Goal: Task Accomplishment & Management: Use online tool/utility

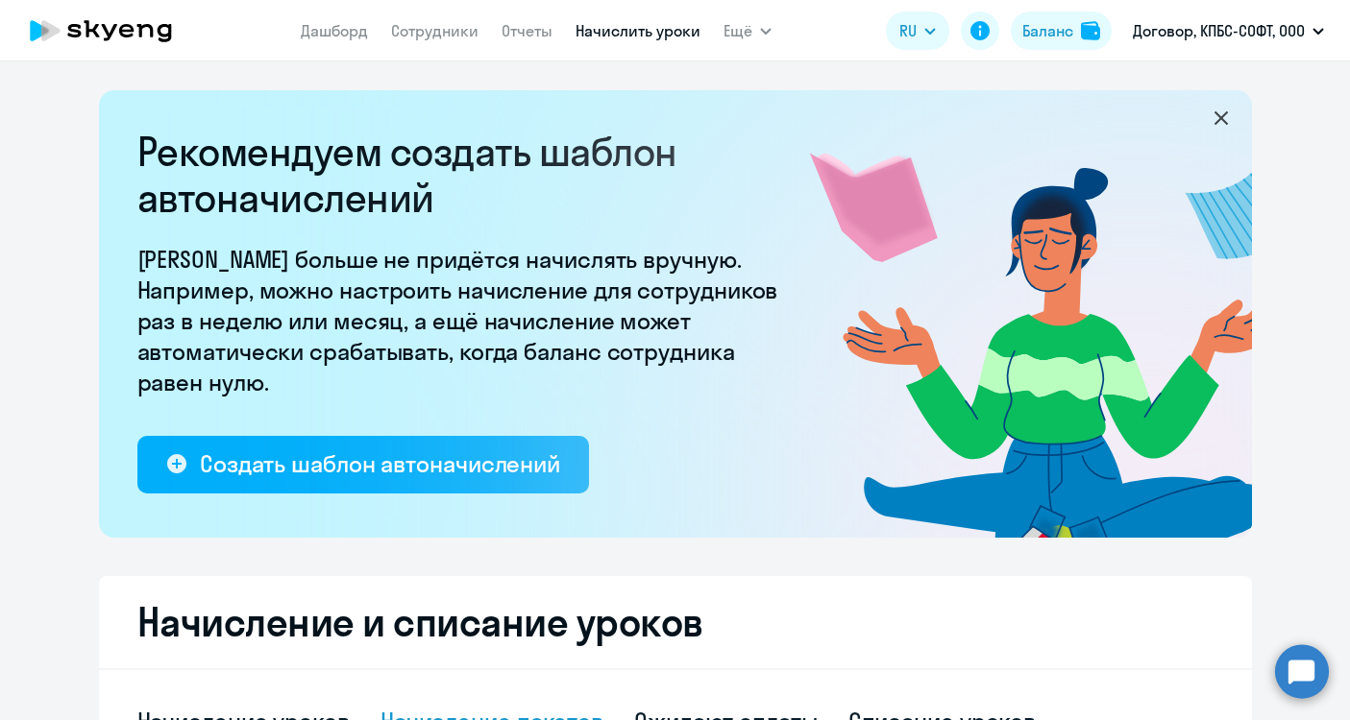
select select "10"
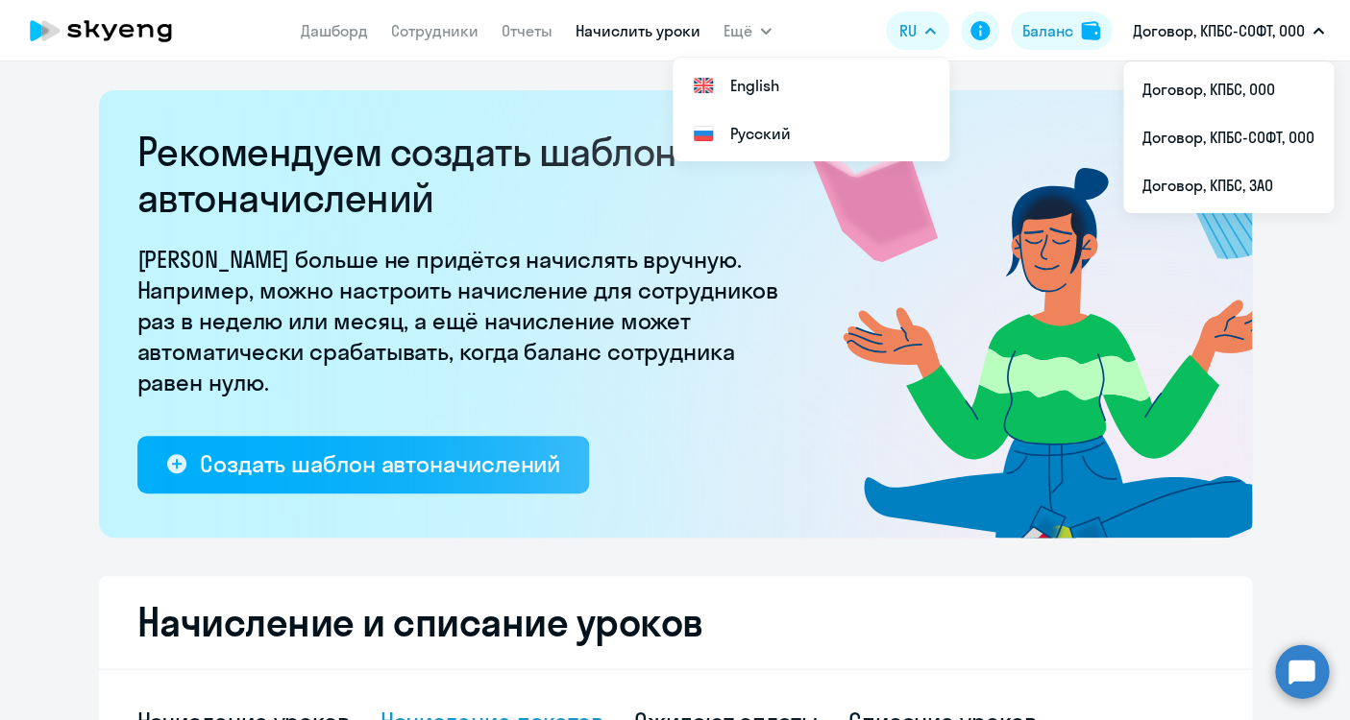
click at [1266, 26] on p "Договор, КПБС-СОФТ, ООО" at bounding box center [1219, 30] width 172 height 23
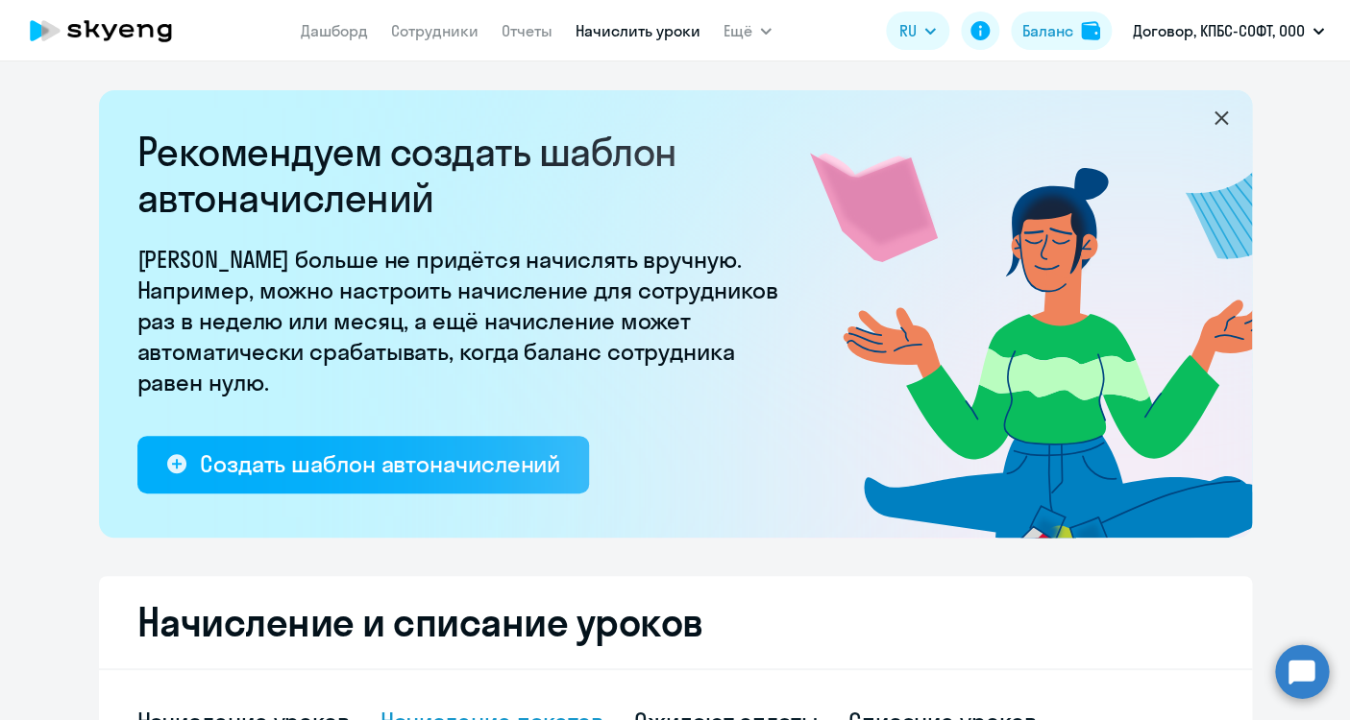
click at [1266, 25] on p "Договор, КПБС-СОФТ, ООО" at bounding box center [1219, 30] width 172 height 23
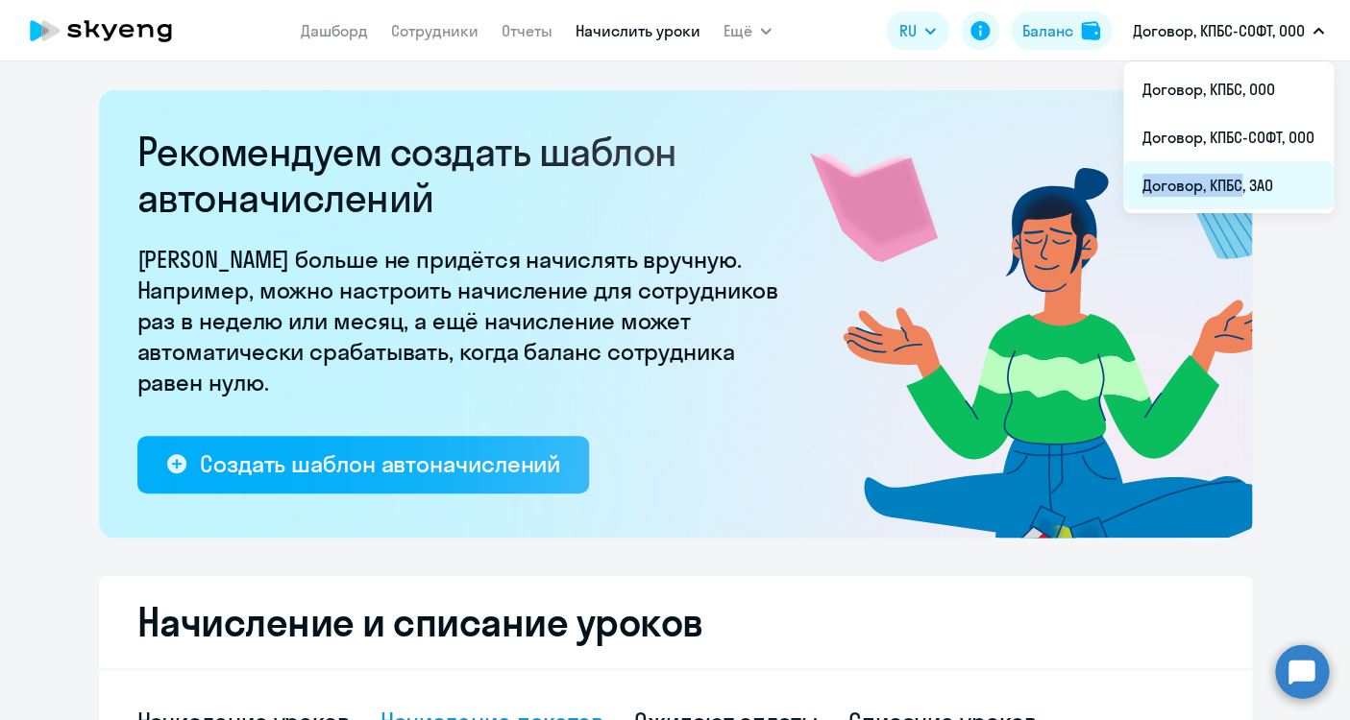
click at [1233, 174] on li "Договор, КПБС, ЗАО" at bounding box center [1228, 185] width 210 height 48
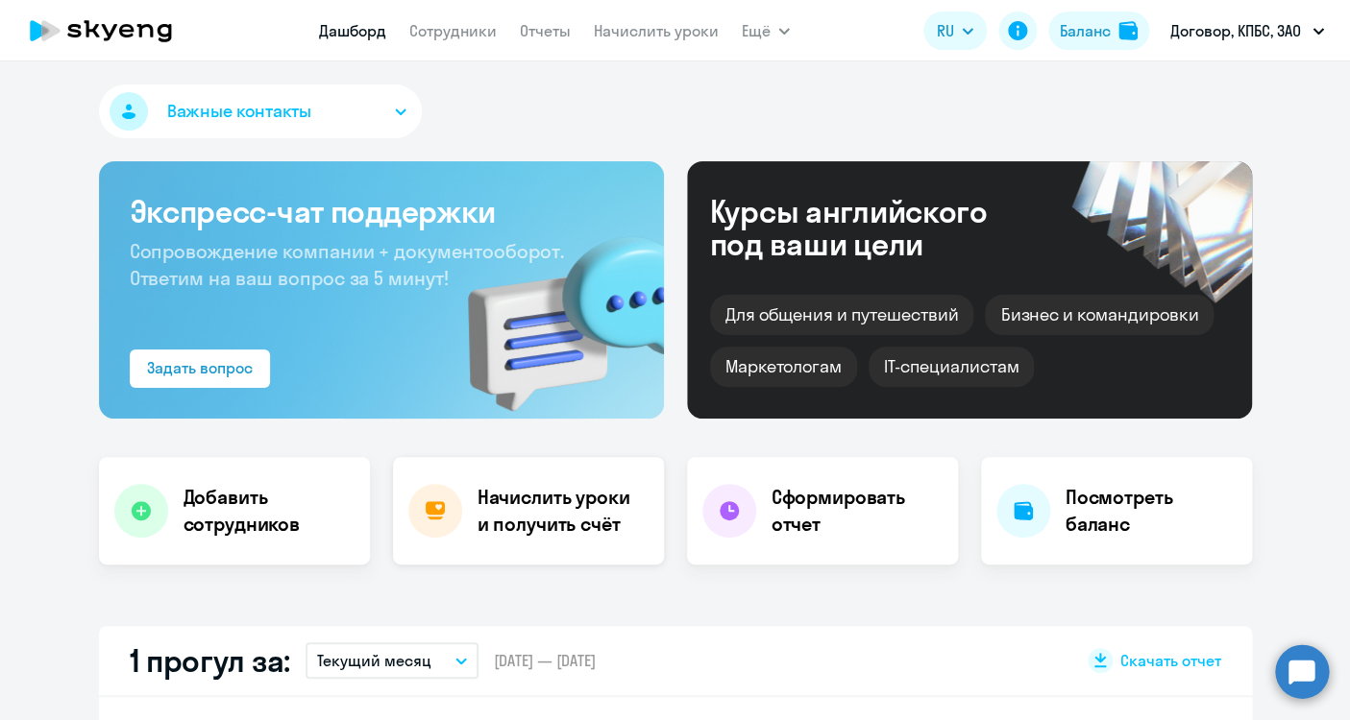
click at [500, 521] on h4 "Начислить уроки и получить счёт" at bounding box center [560, 511] width 167 height 54
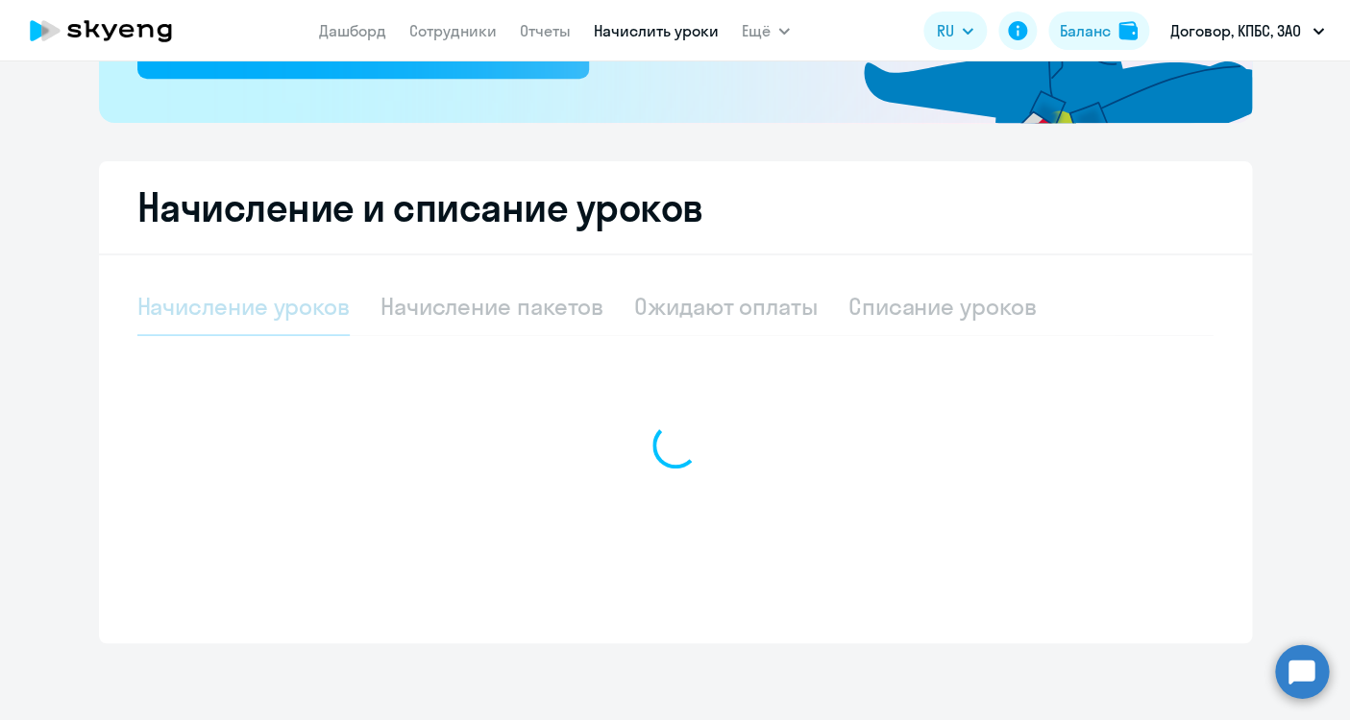
select select "10"
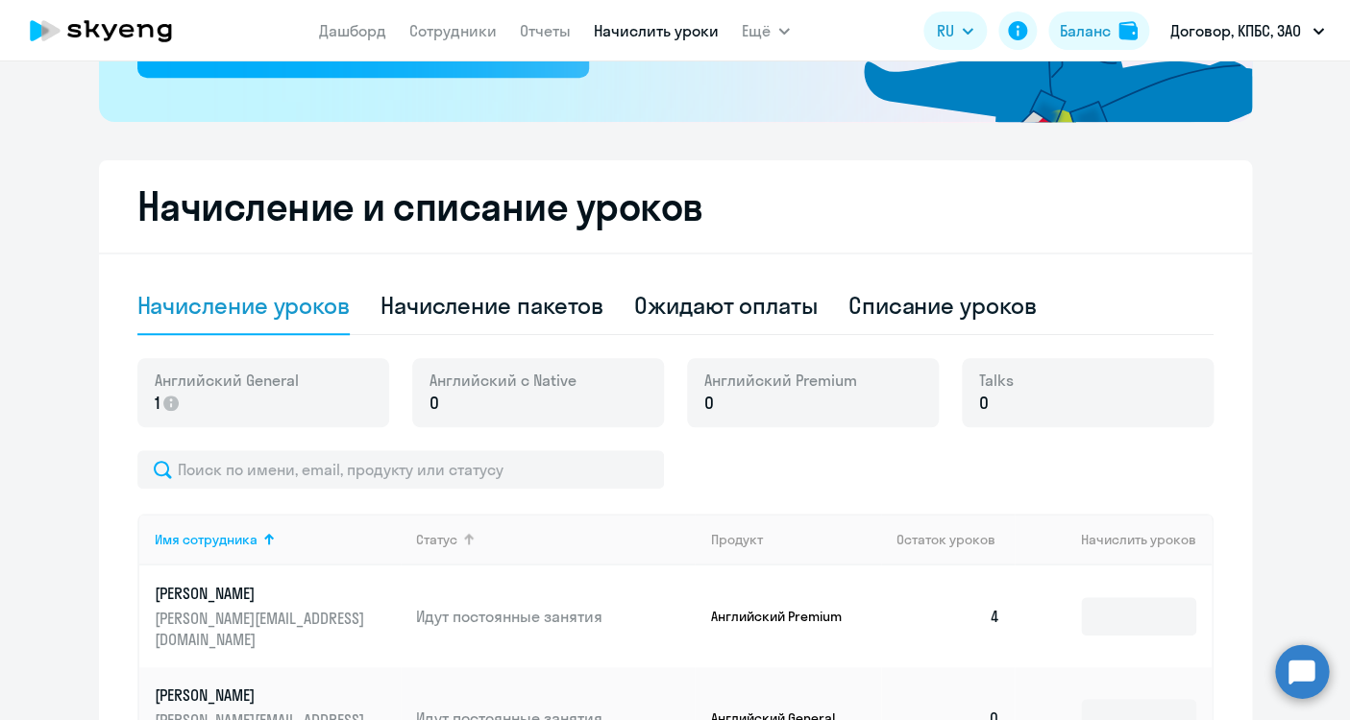
scroll to position [480, 0]
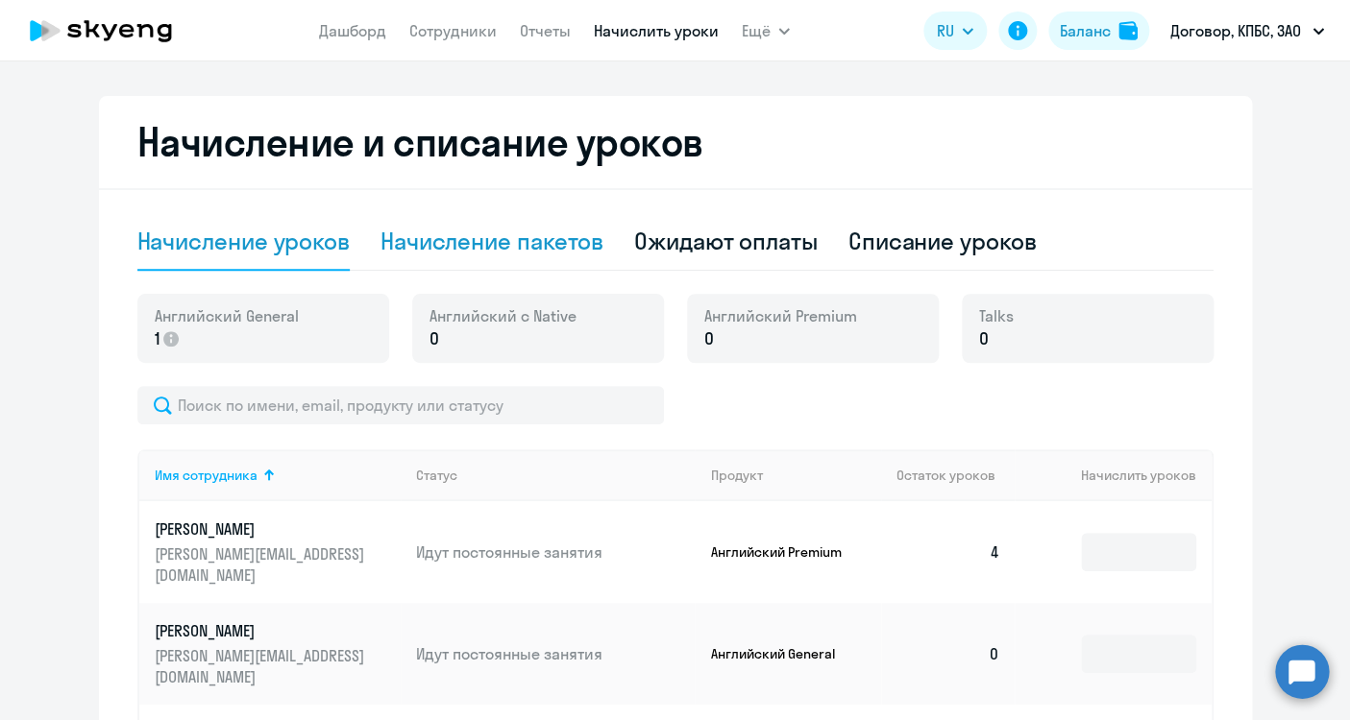
click at [539, 255] on div "Начисление пакетов" at bounding box center [491, 241] width 223 height 31
select select "10"
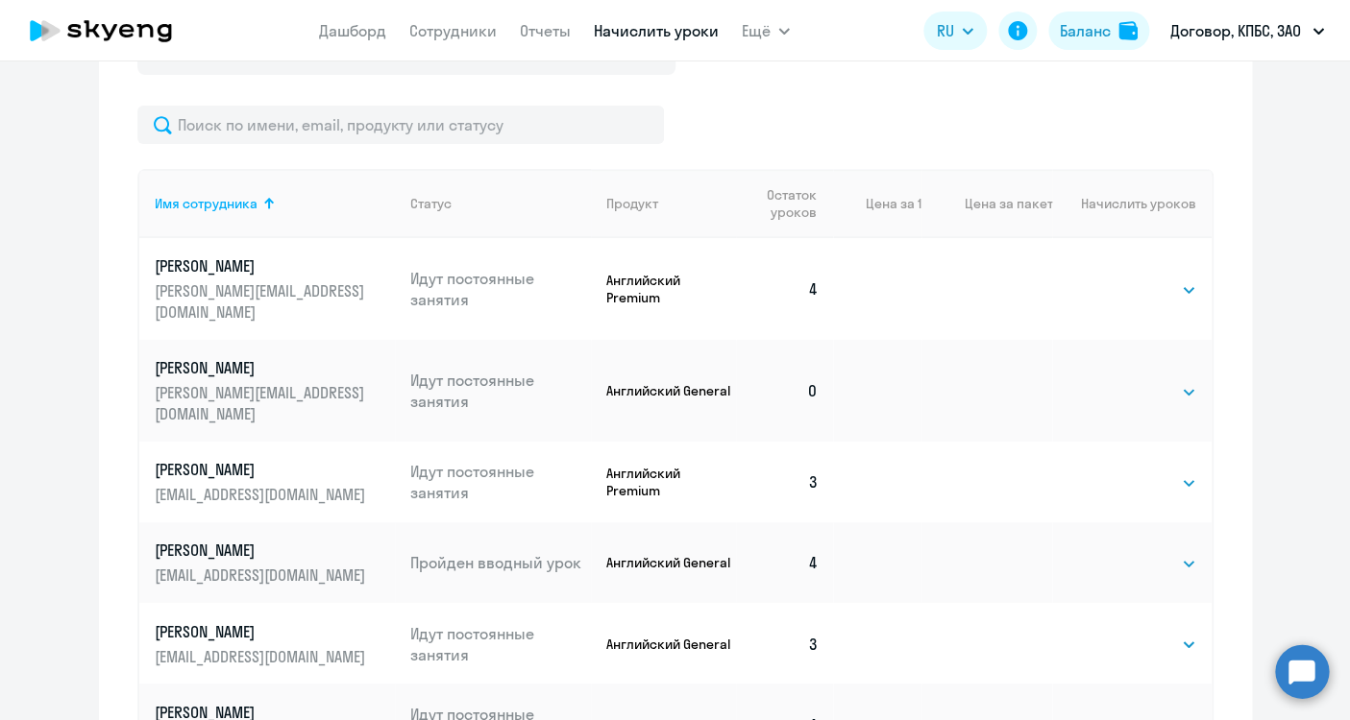
scroll to position [841, 0]
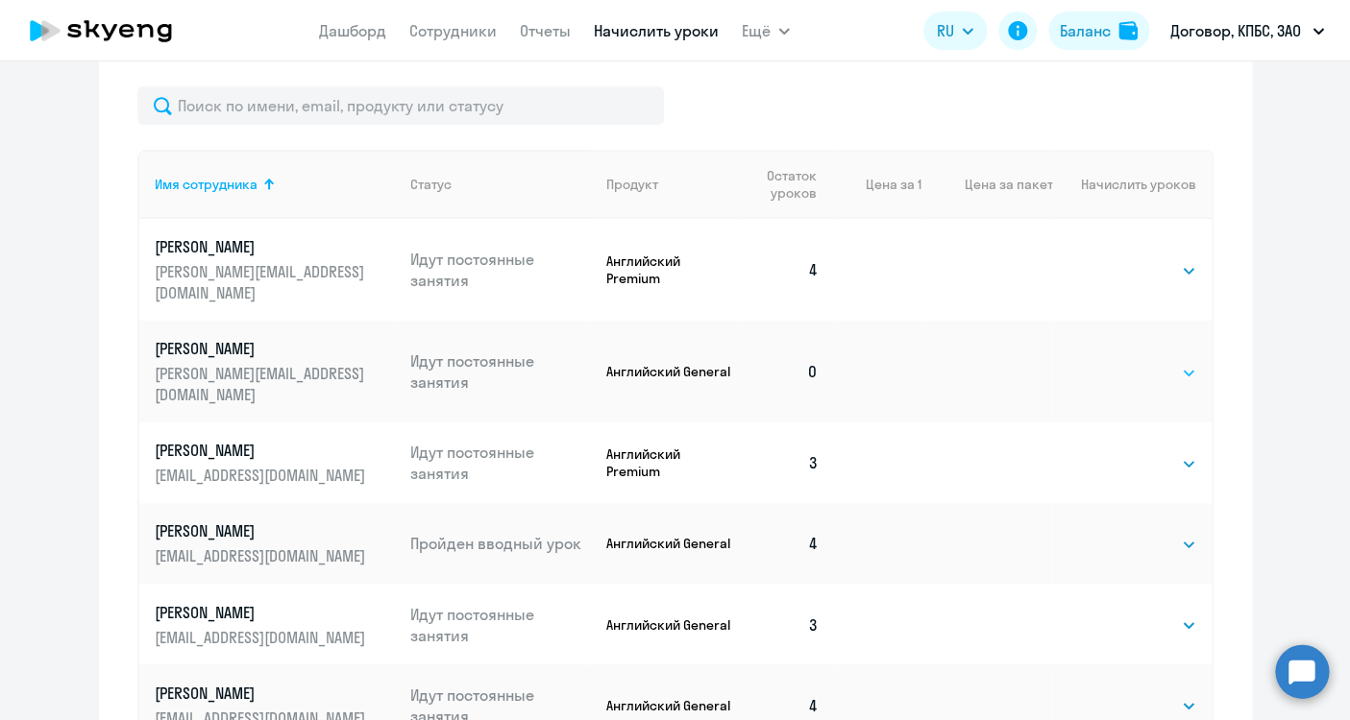
select select "4"
click option "4" at bounding box center [0, 0] width 0 height 0
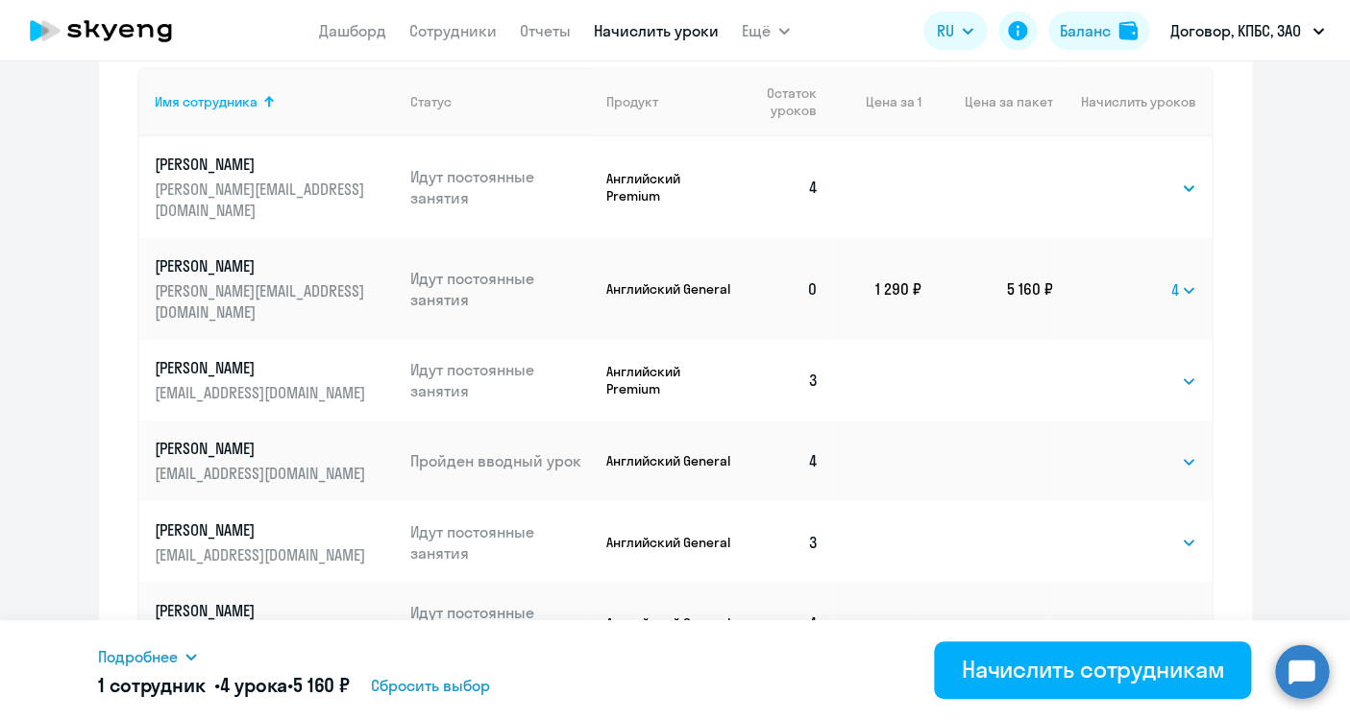
scroll to position [987, 0]
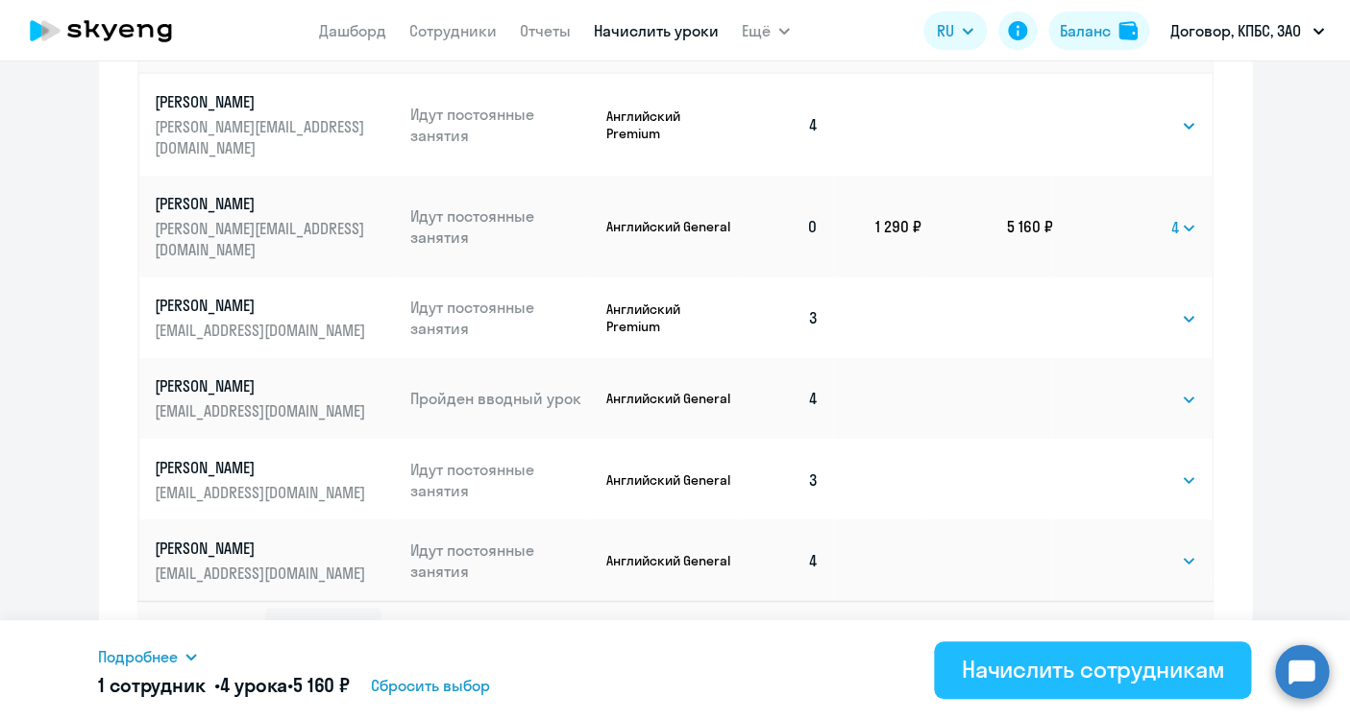
click at [1054, 672] on div "Начислить сотрудникам" at bounding box center [1092, 669] width 263 height 31
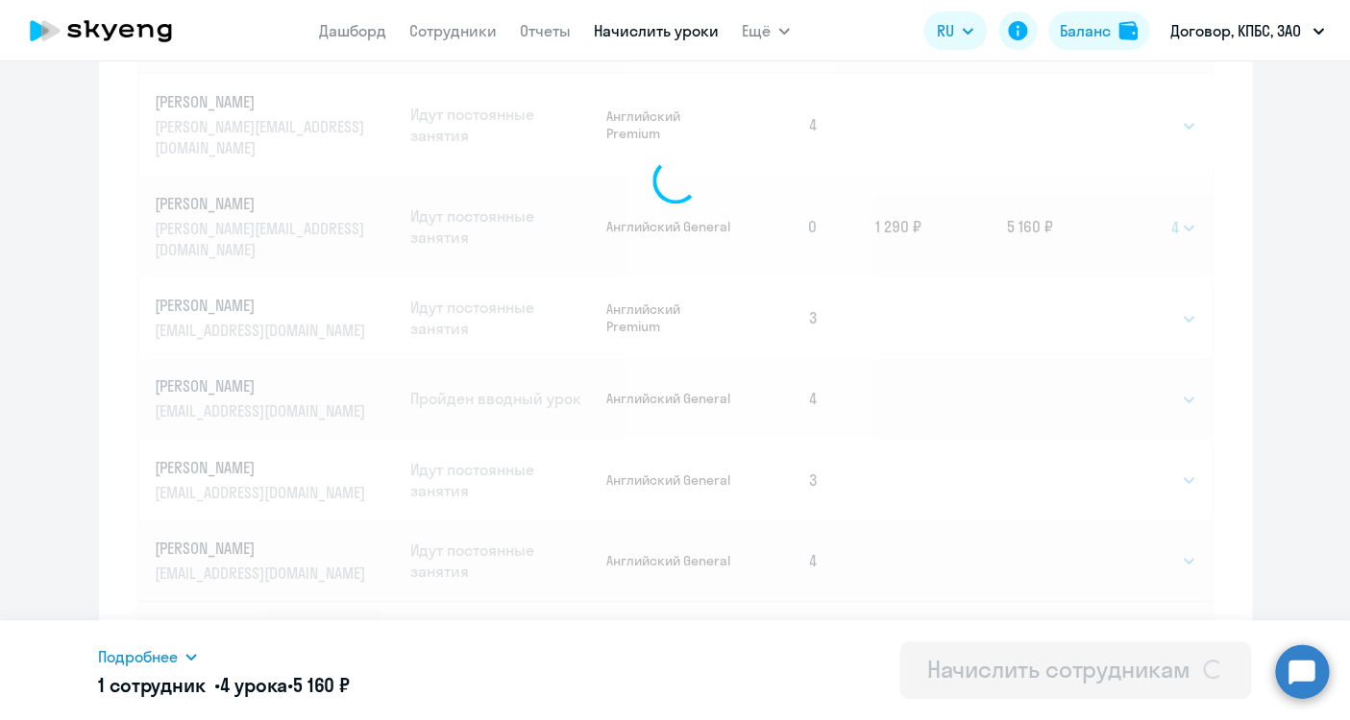
select select
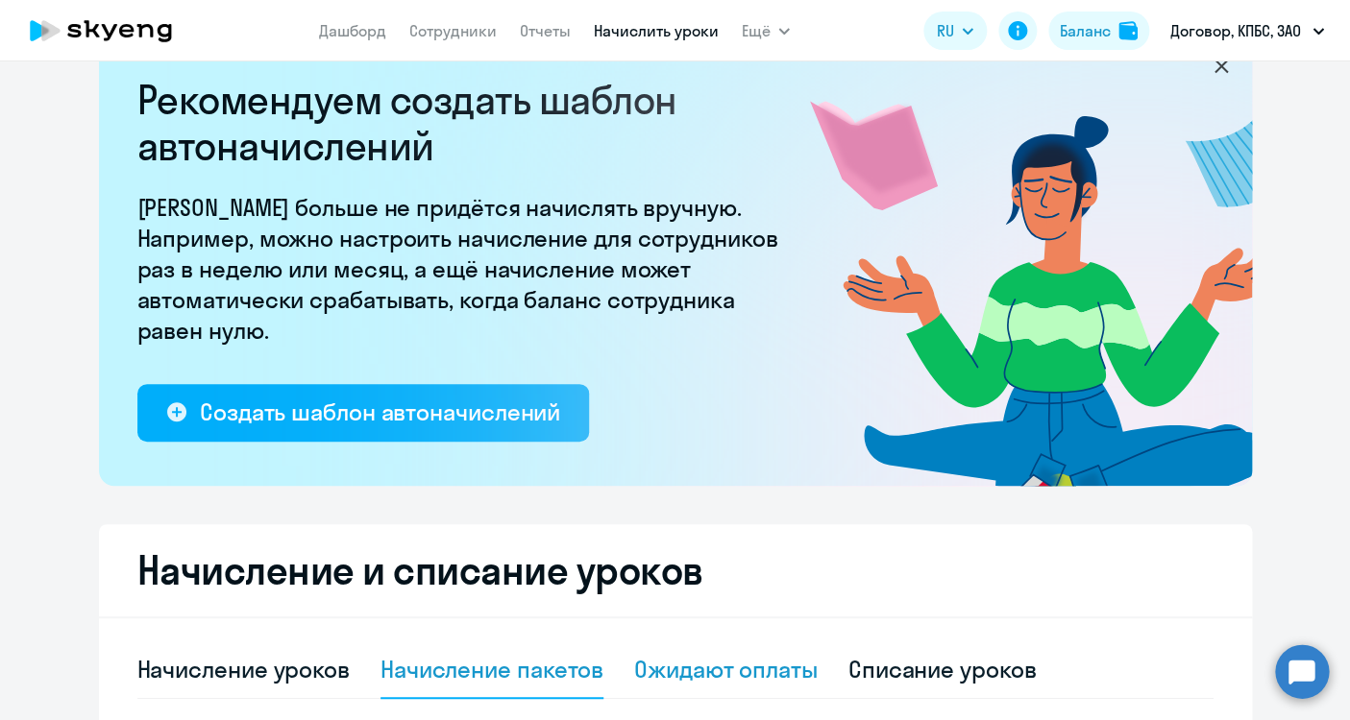
scroll to position [0, 0]
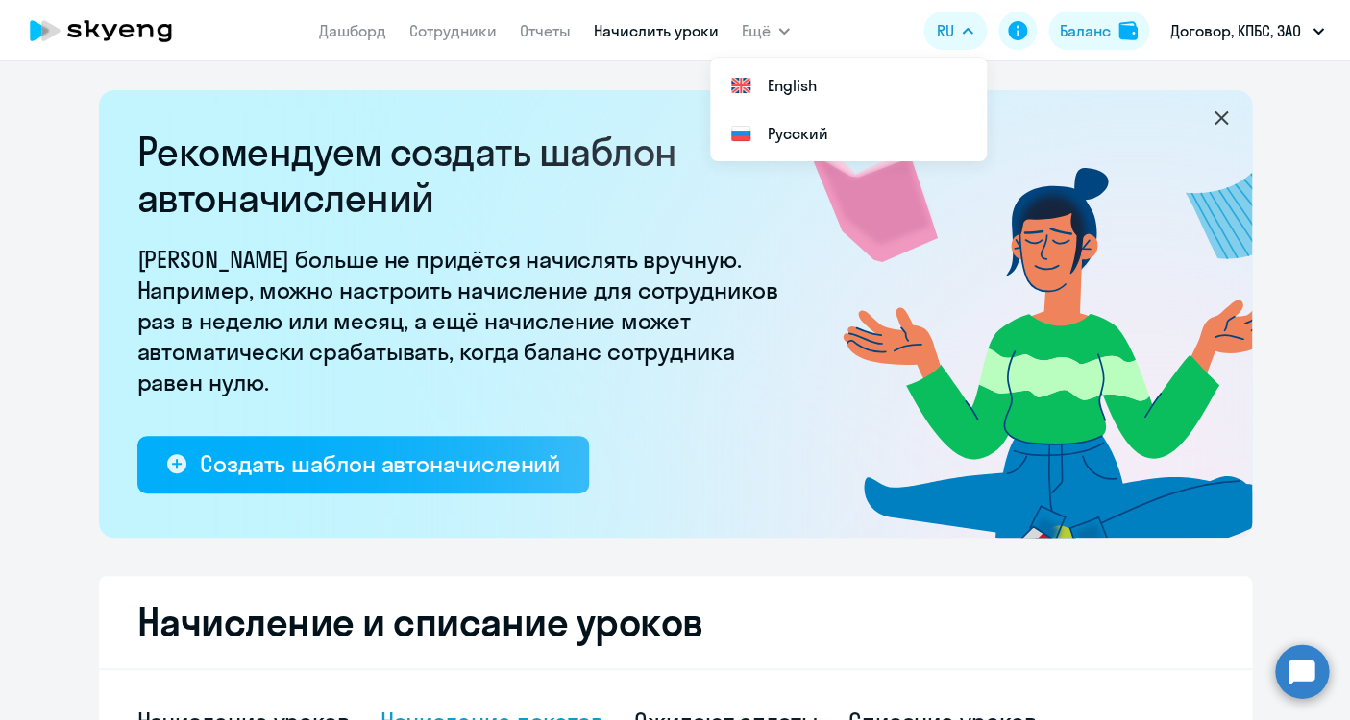
click at [1281, 18] on button "Договор, КПБС, ЗАО" at bounding box center [1246, 31] width 173 height 46
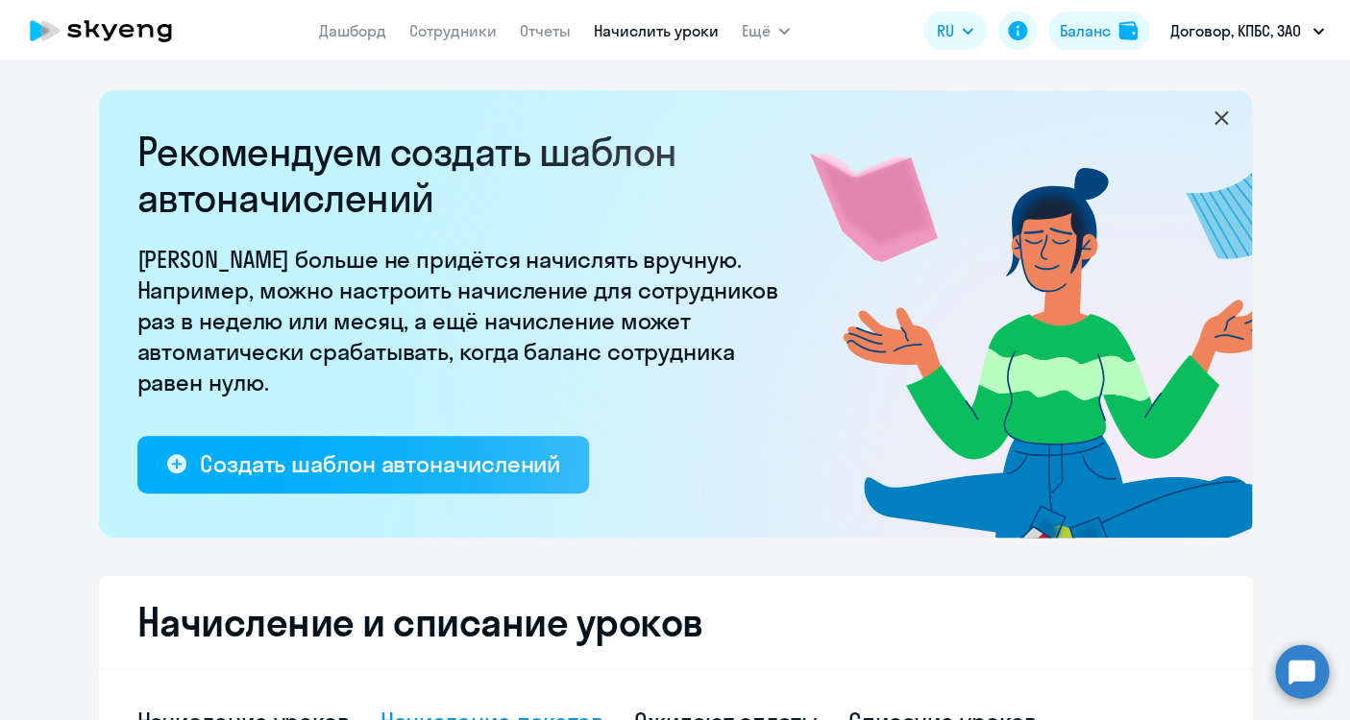
click at [1281, 23] on p "Договор, КПБС, ЗАО" at bounding box center [1235, 30] width 131 height 23
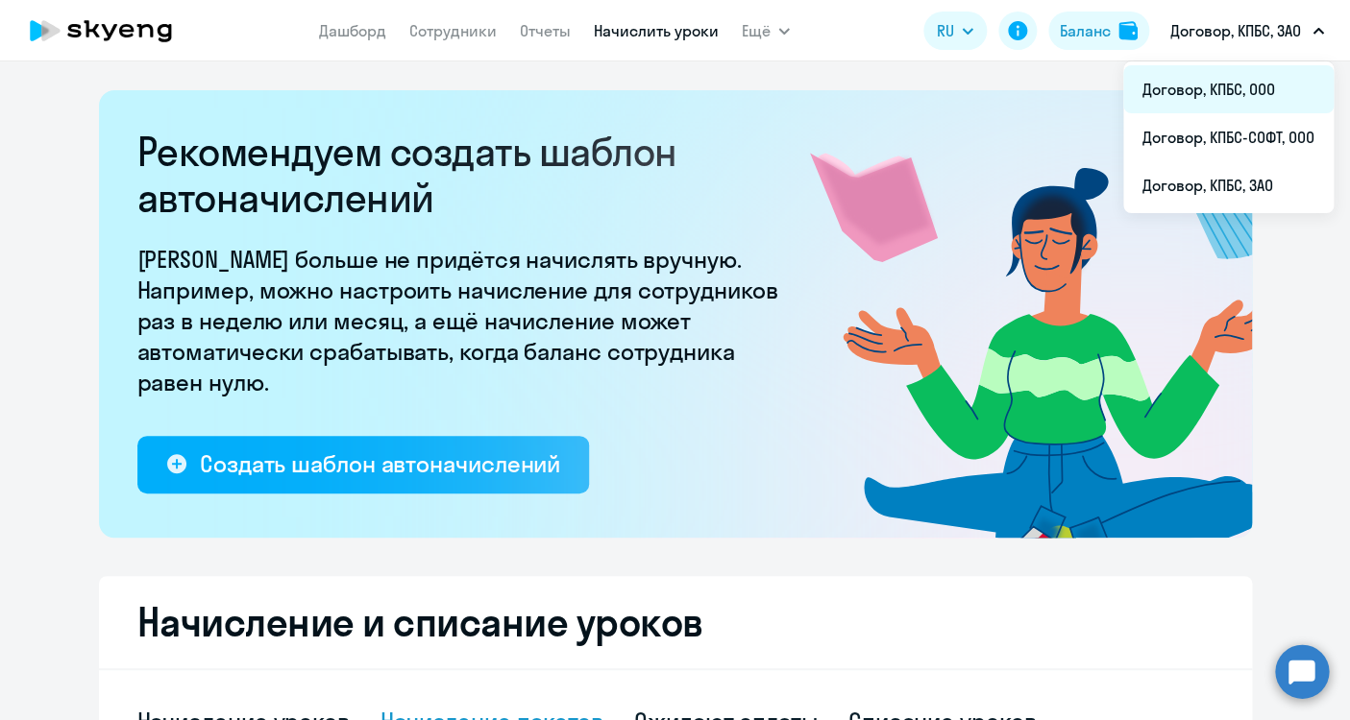
click at [1275, 73] on li "Договор, КПБС, ООО" at bounding box center [1228, 89] width 210 height 48
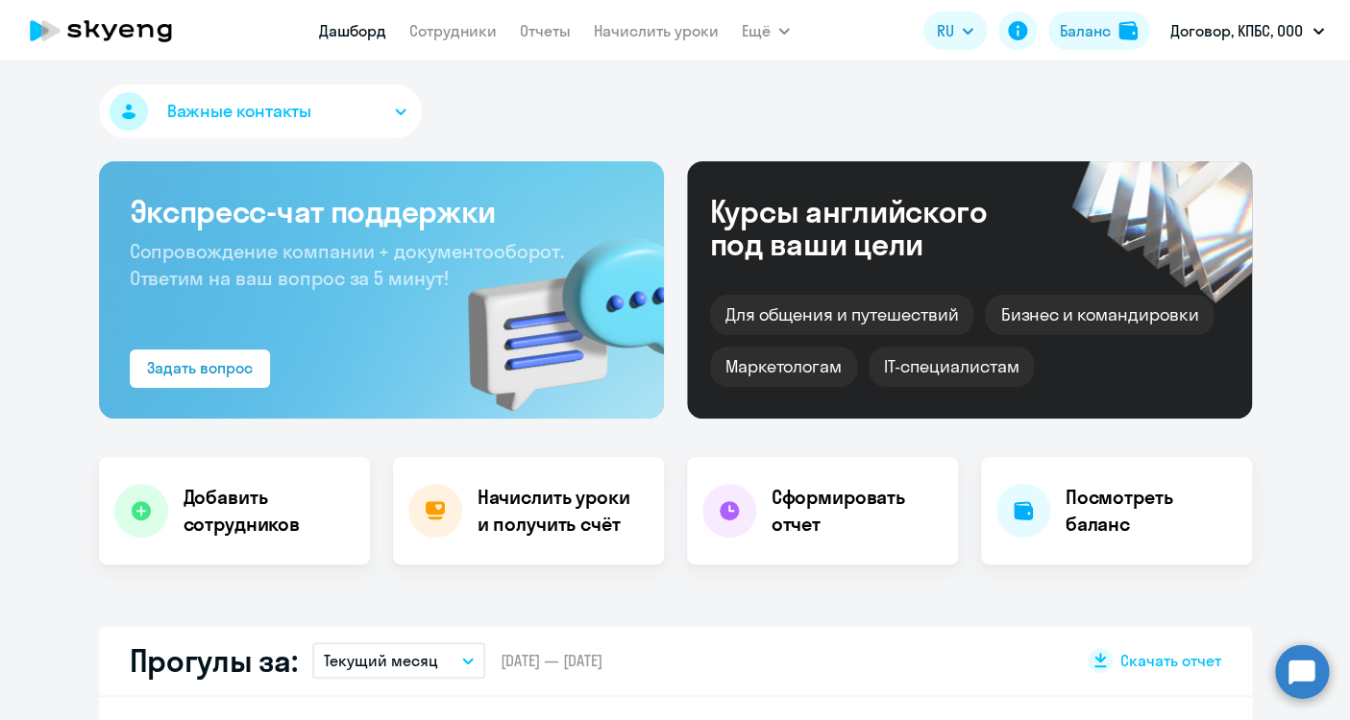
select select "30"
click at [509, 529] on h4 "Начислить уроки и получить счёт" at bounding box center [560, 511] width 167 height 54
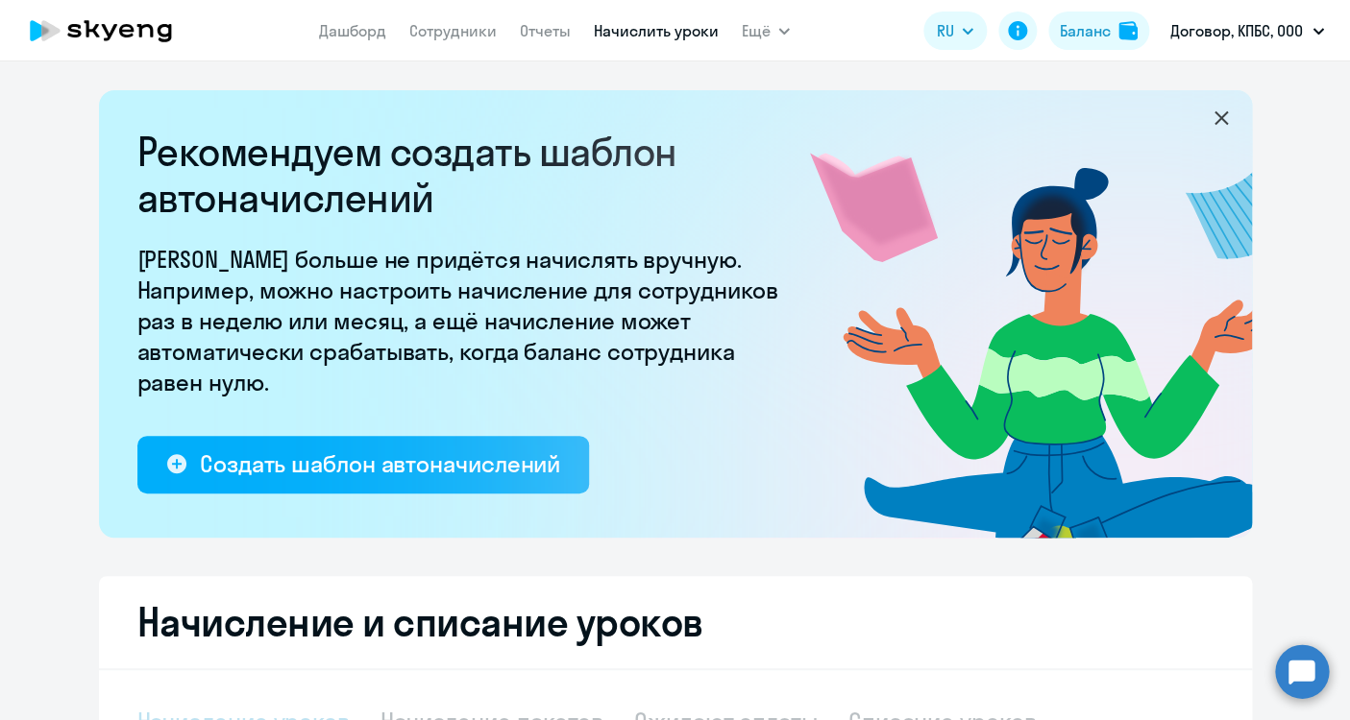
select select "10"
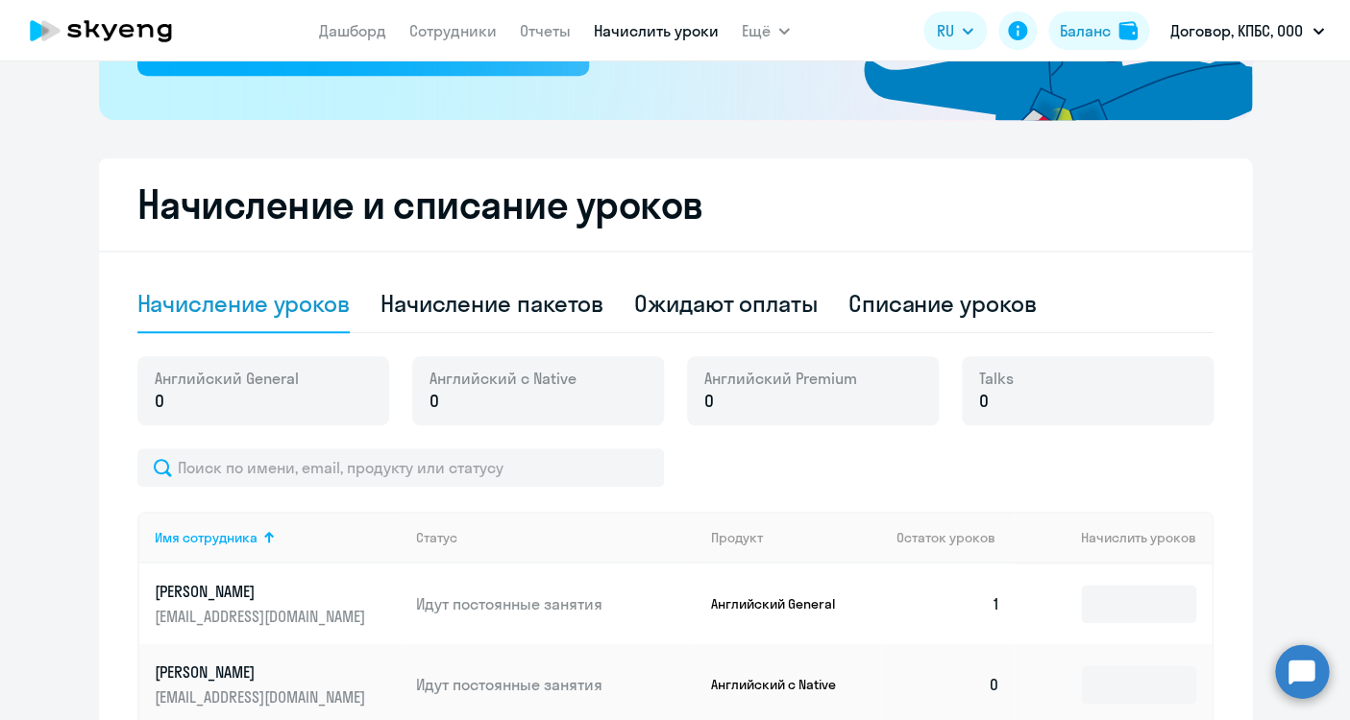
scroll to position [548, 0]
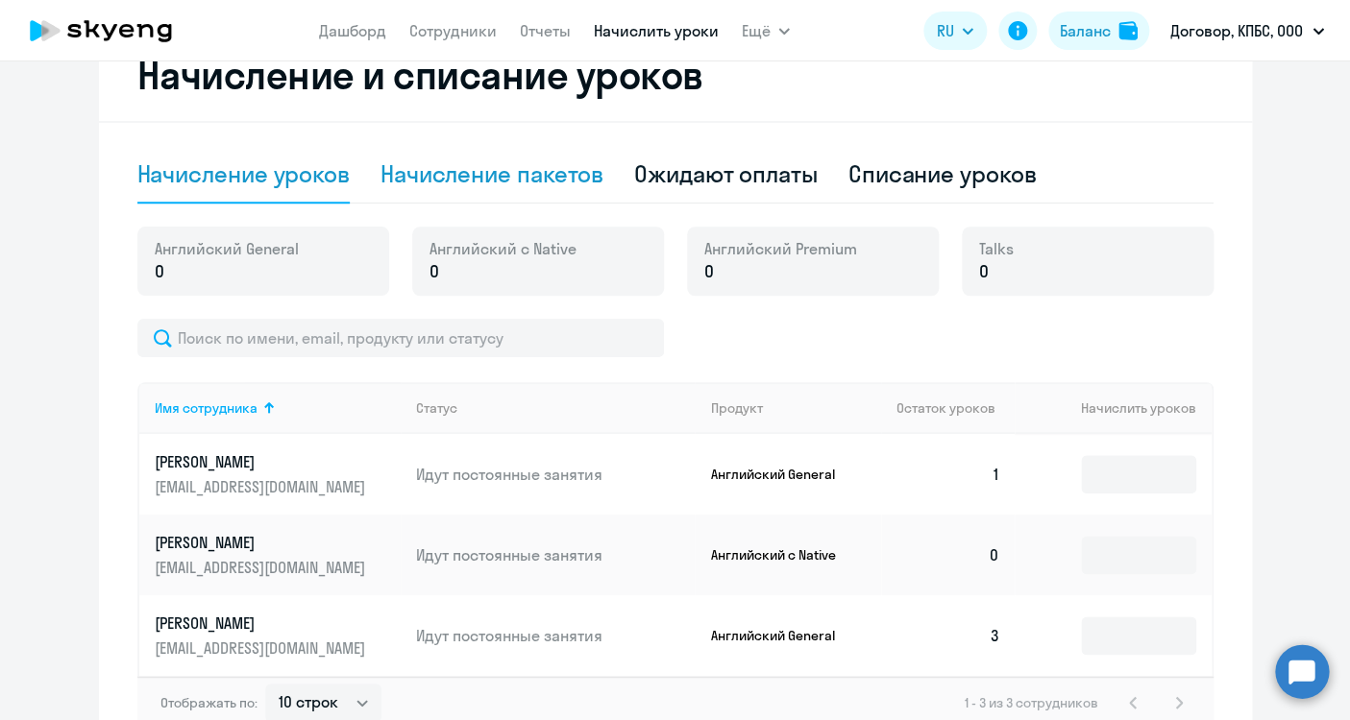
click at [510, 184] on div "Начисление пакетов" at bounding box center [491, 173] width 223 height 31
select select "10"
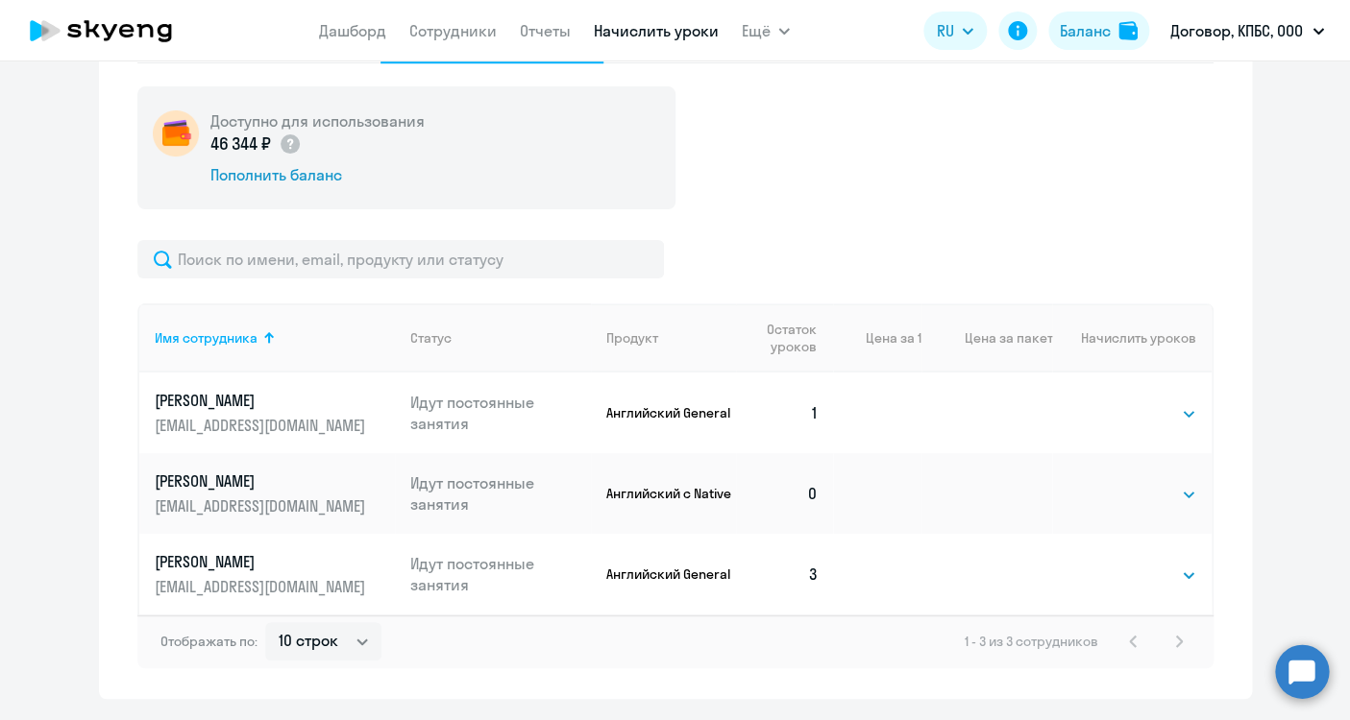
scroll to position [722, 0]
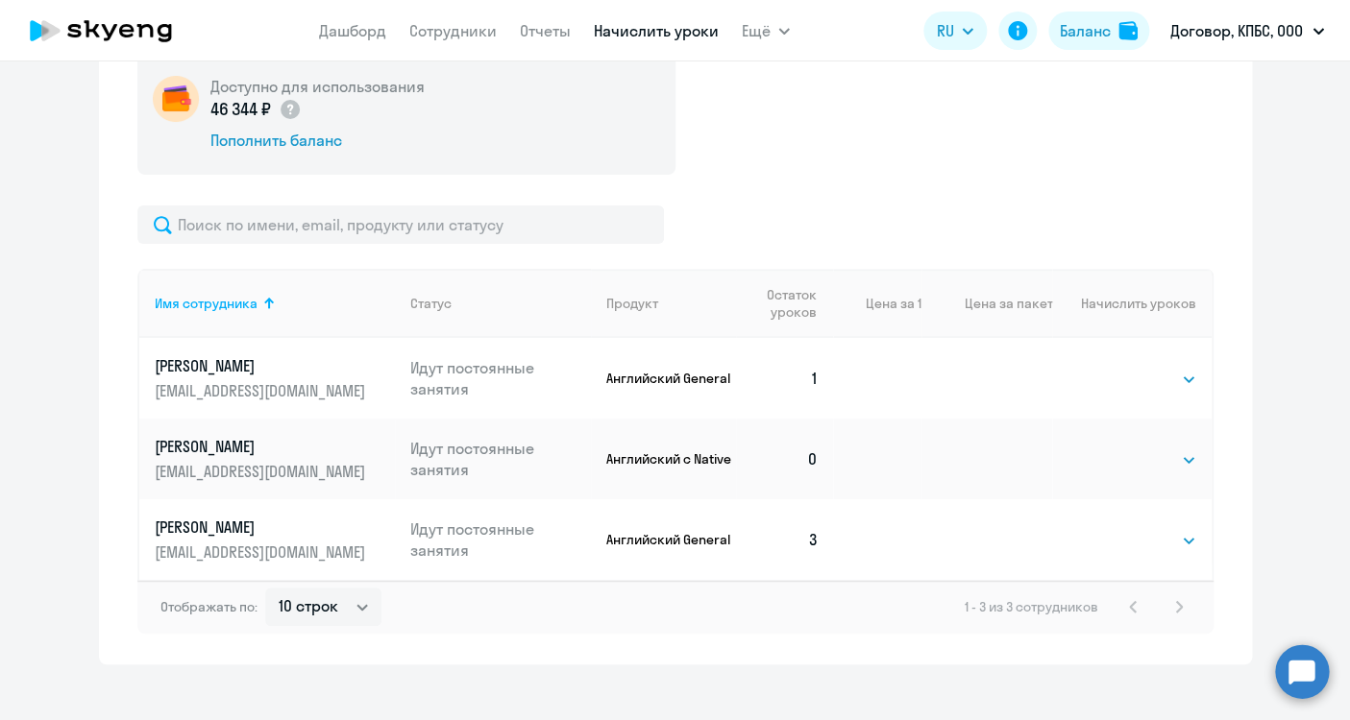
click at [1134, 475] on td "Выбрать 4 8 16 32 64 96 128 Выбрать" at bounding box center [1131, 459] width 158 height 81
select select "4"
click option "4" at bounding box center [0, 0] width 0 height 0
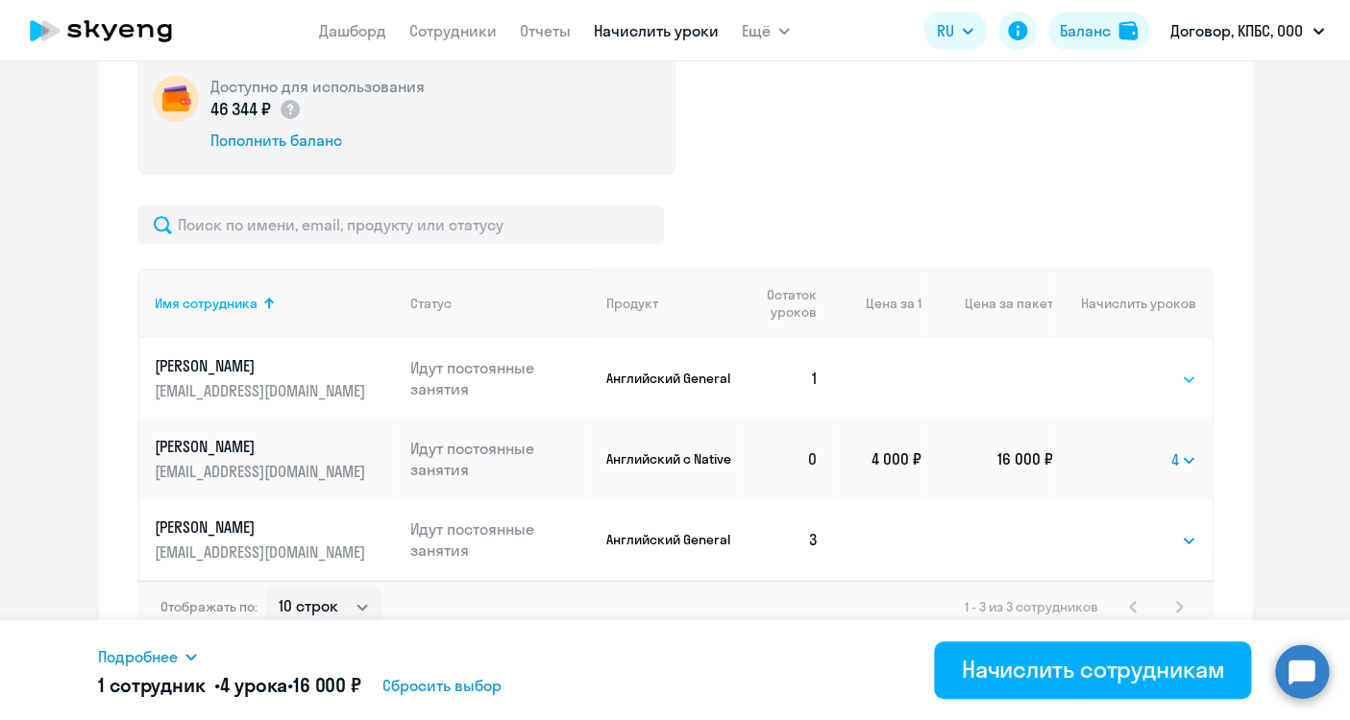
select select "4"
click option "4" at bounding box center [0, 0] width 0 height 0
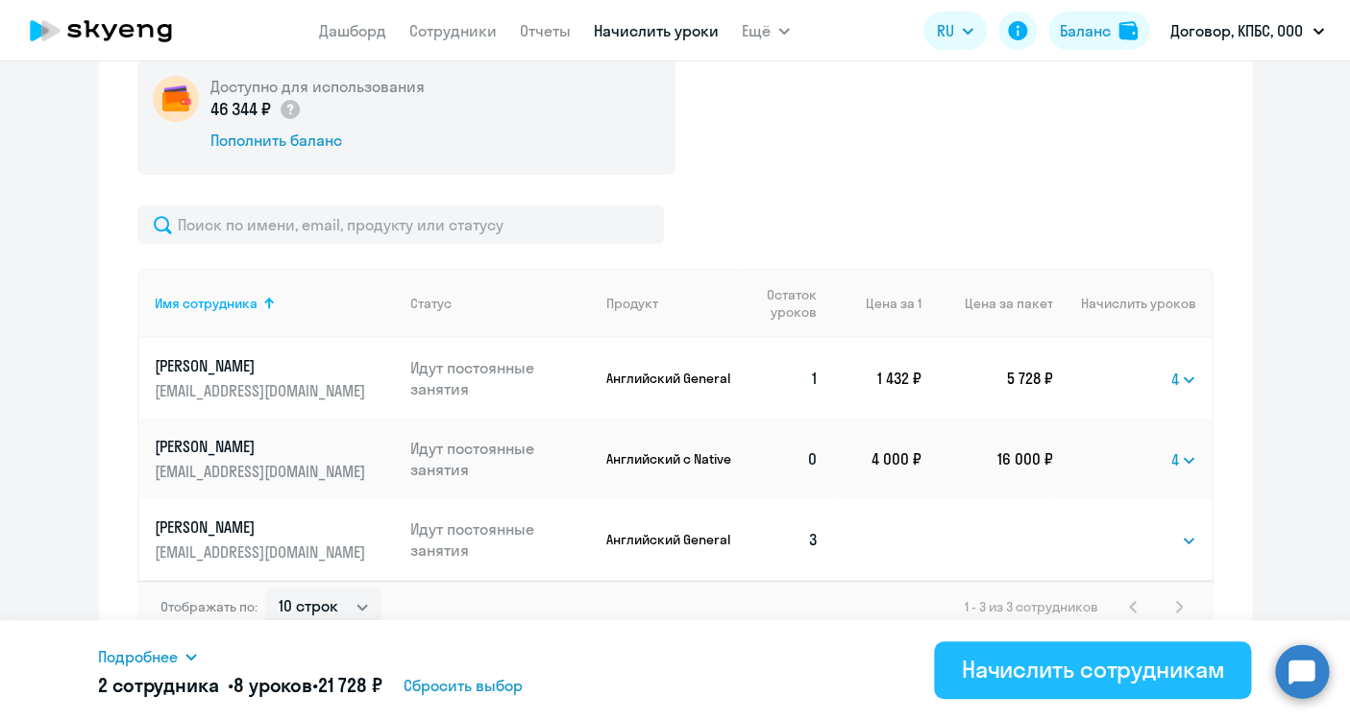
click at [1105, 675] on div "Начислить сотрудникам" at bounding box center [1092, 669] width 263 height 31
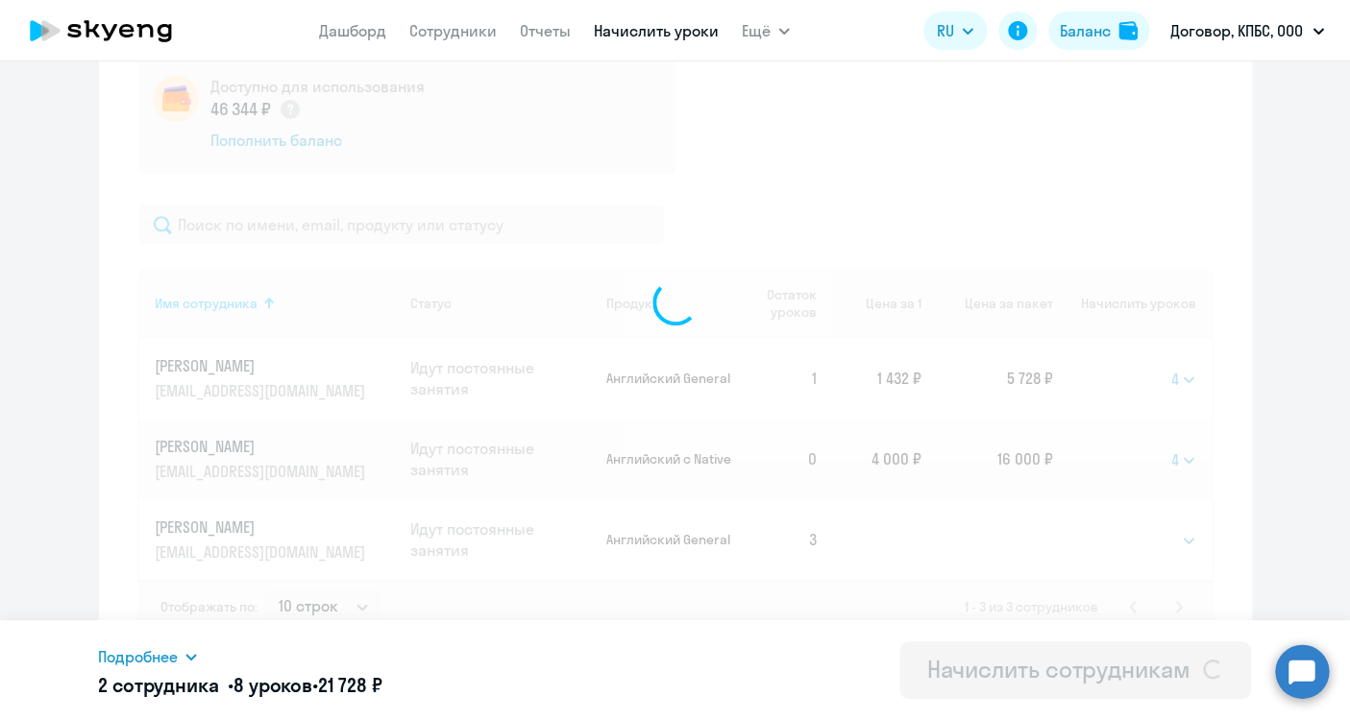
select select
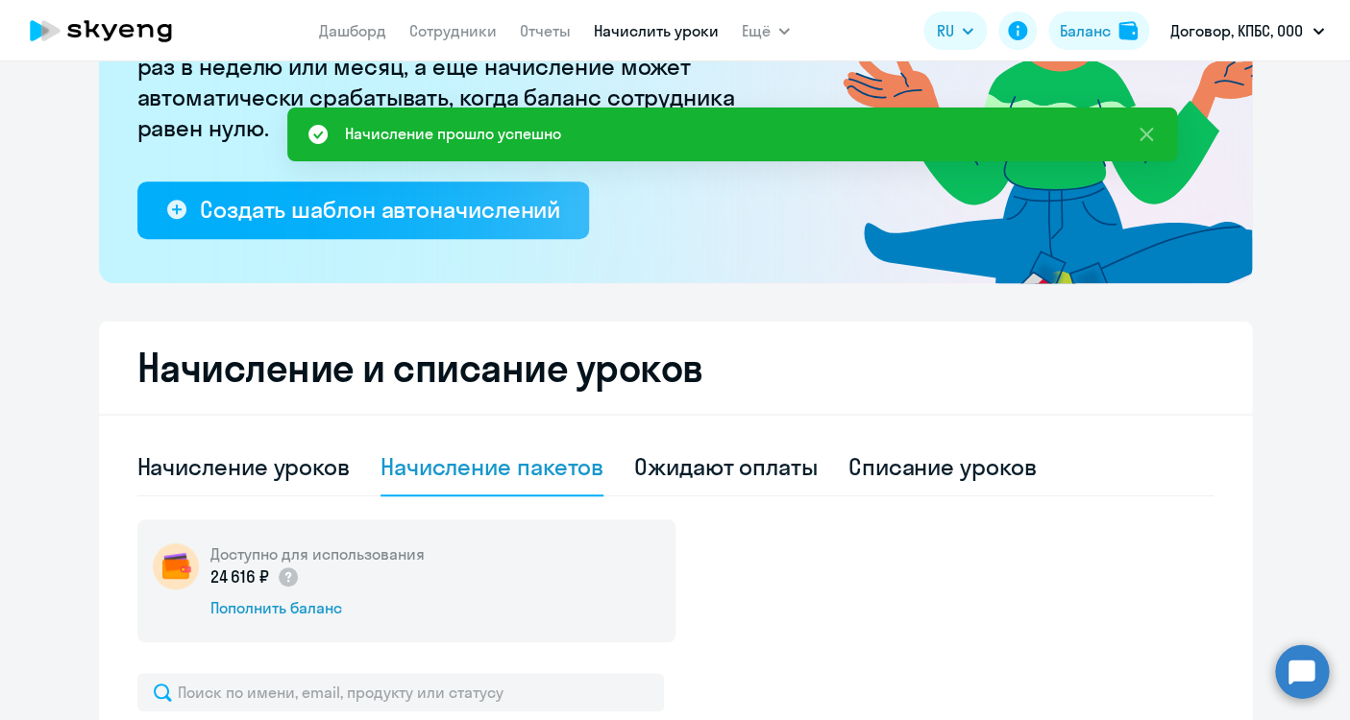
scroll to position [0, 0]
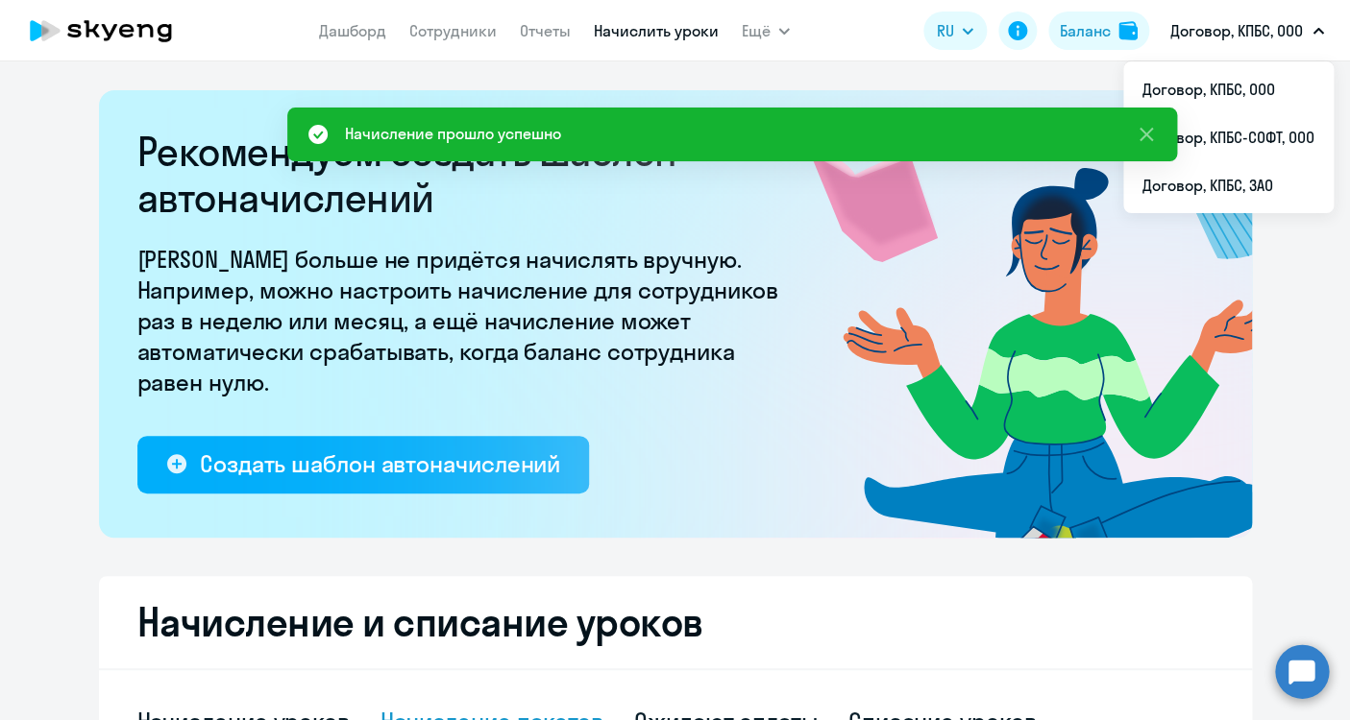
click at [1227, 23] on p "Договор, КПБС, ООО" at bounding box center [1236, 30] width 133 height 23
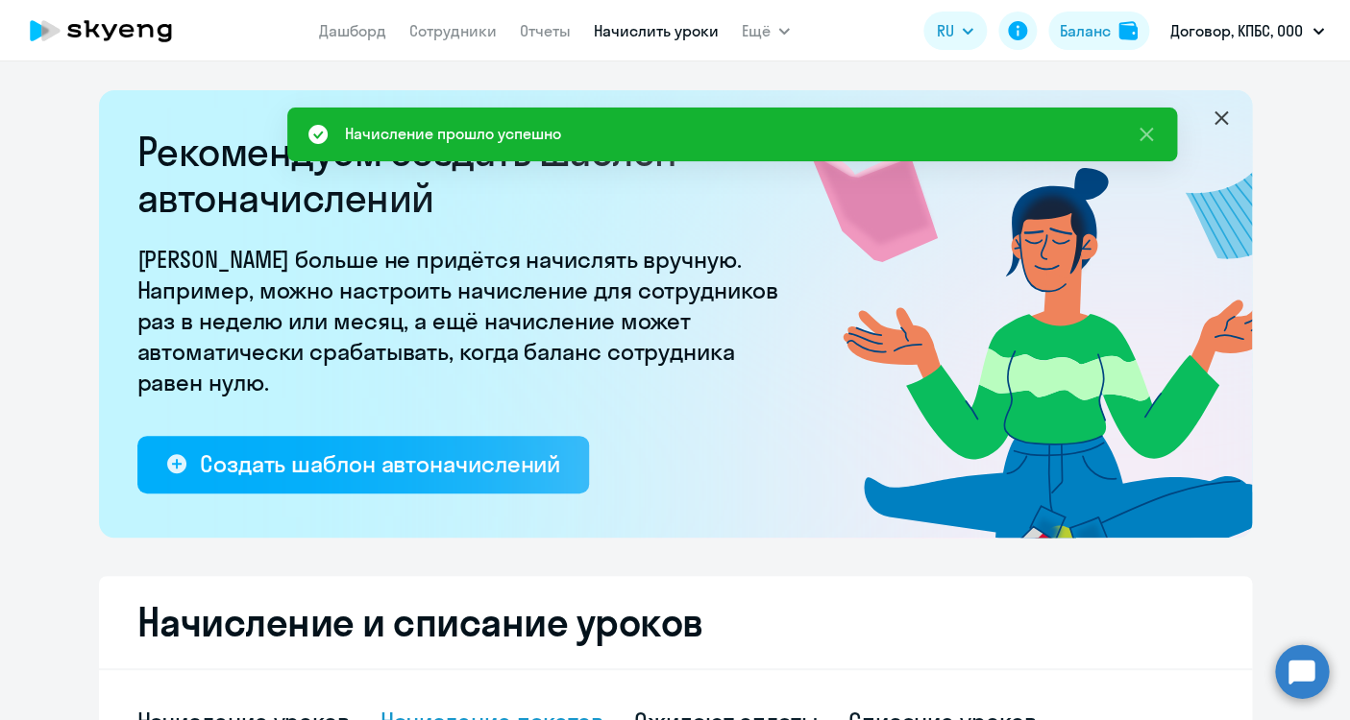
click at [1227, 28] on p "Договор, КПБС, ООО" at bounding box center [1236, 30] width 133 height 23
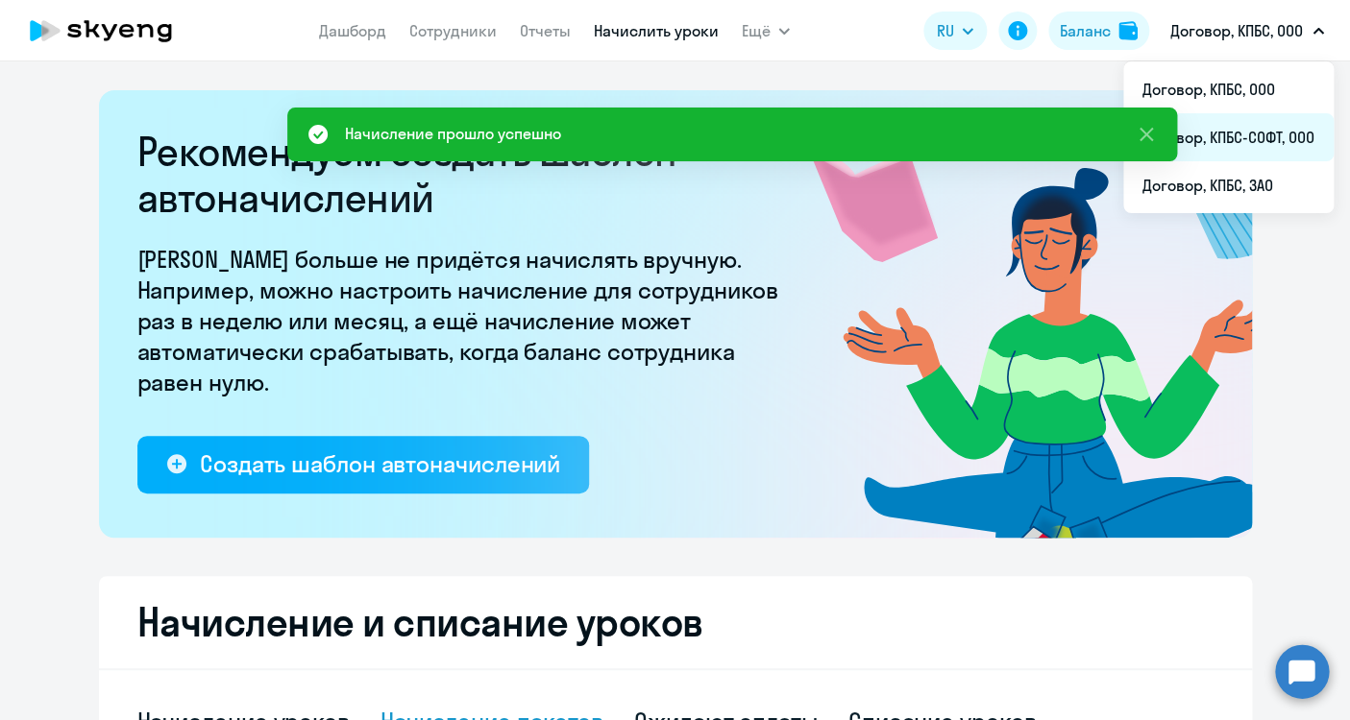
click at [1249, 146] on li "Договор, КПБС-СОФТ, ООО" at bounding box center [1228, 137] width 210 height 48
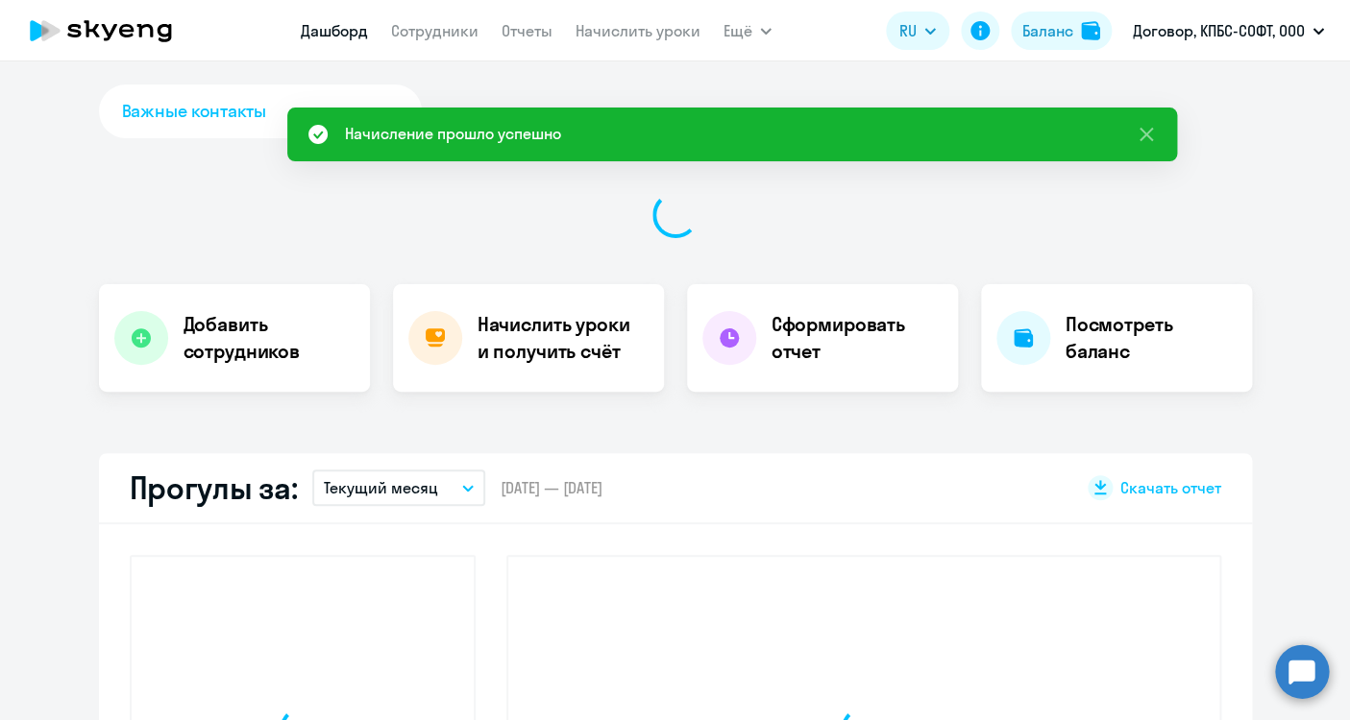
select select "30"
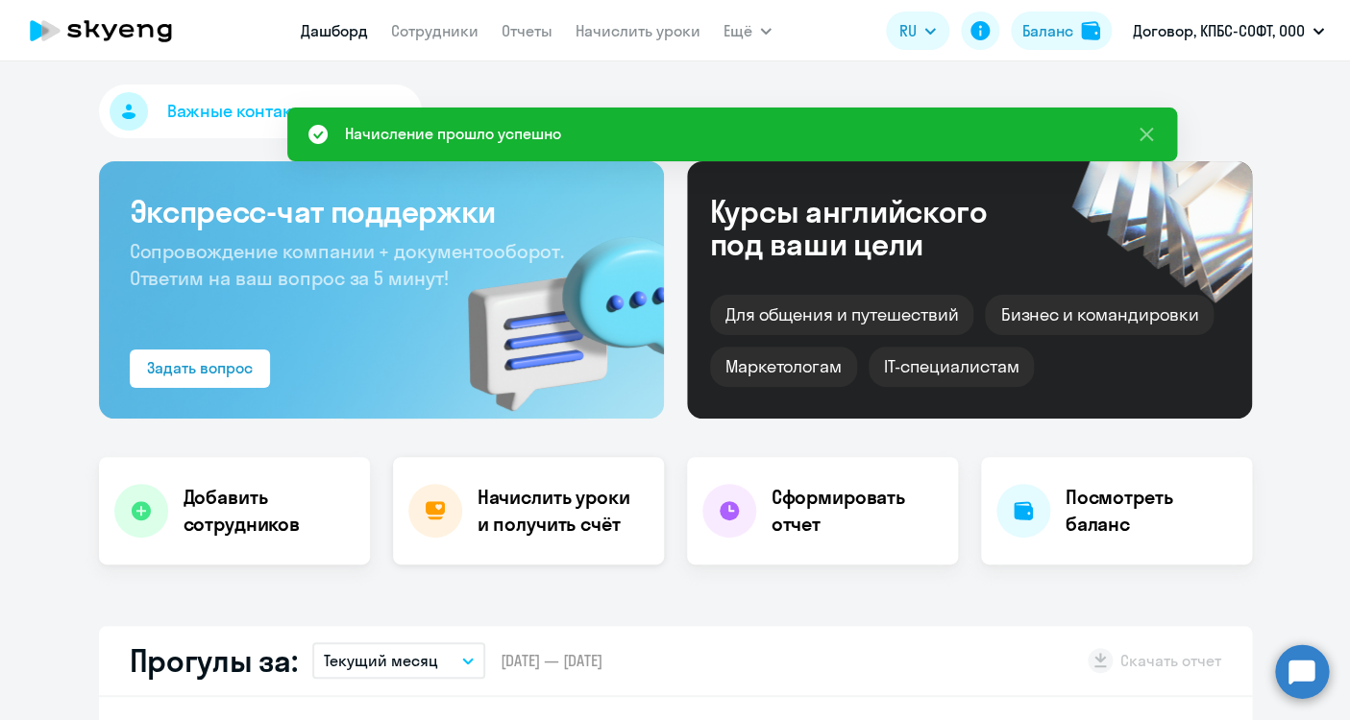
click at [470, 514] on div "Начислить уроки и получить счёт" at bounding box center [528, 511] width 271 height 108
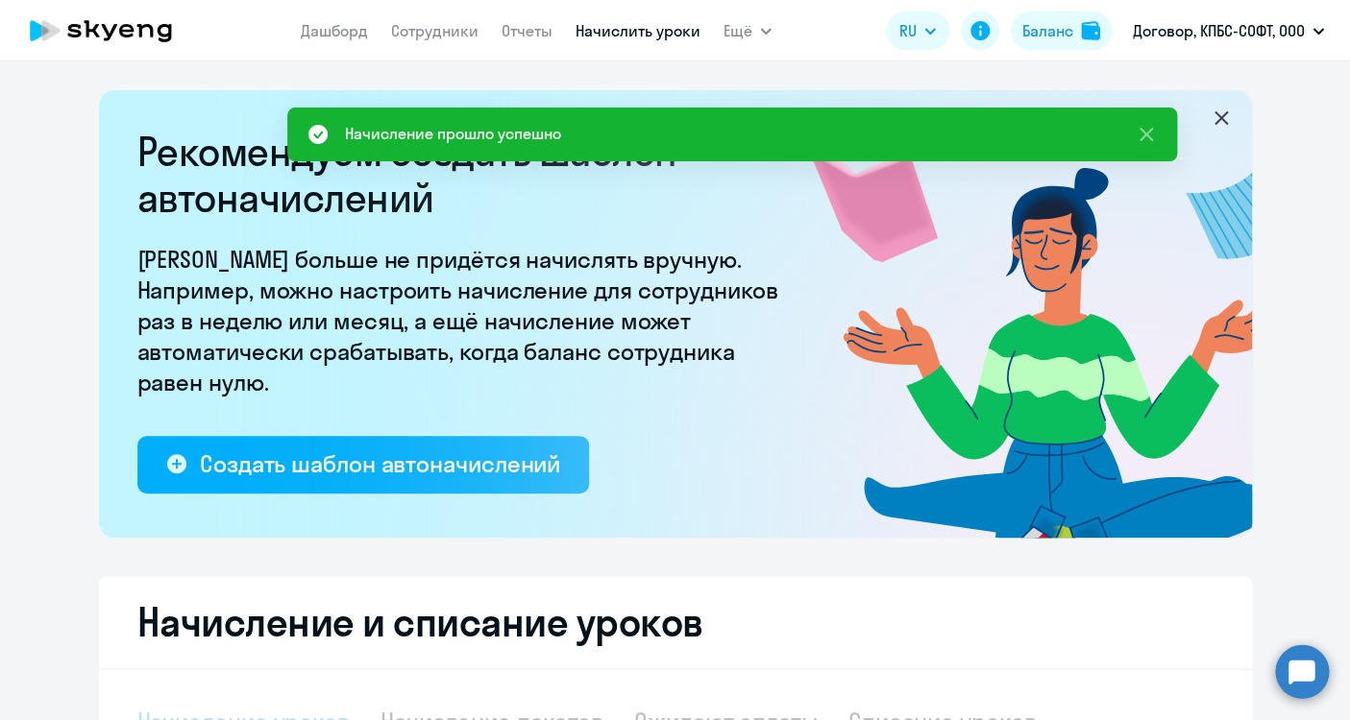
select select "10"
